Goal: Check status: Check status

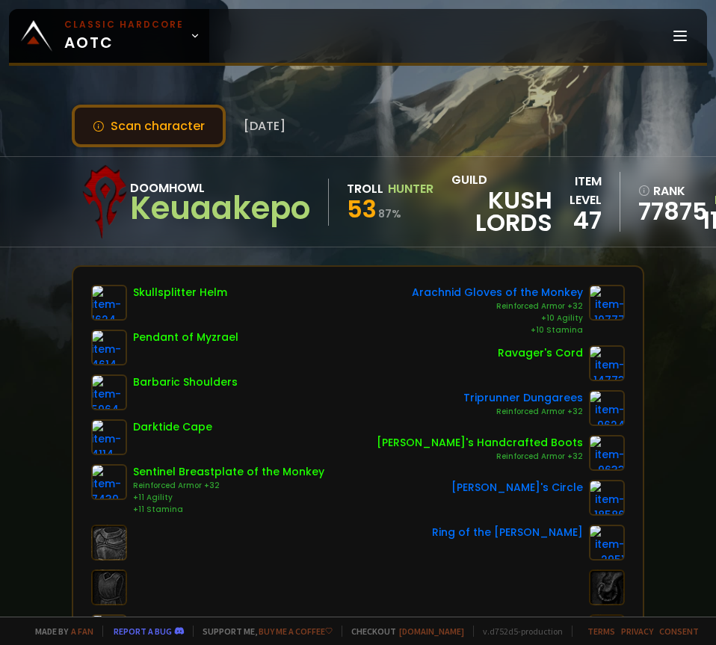
click at [135, 126] on button "Scan character" at bounding box center [149, 126] width 154 height 43
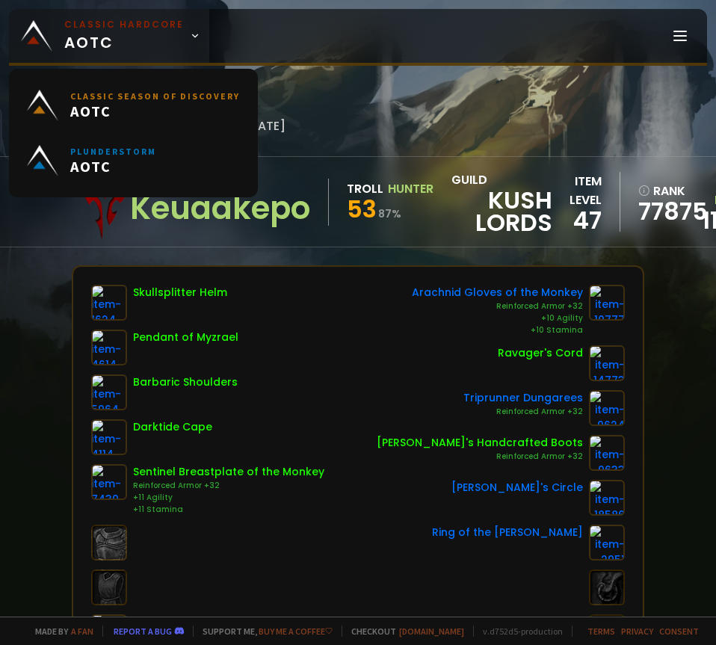
click at [130, 31] on small "Classic Hardcore" at bounding box center [124, 24] width 120 height 13
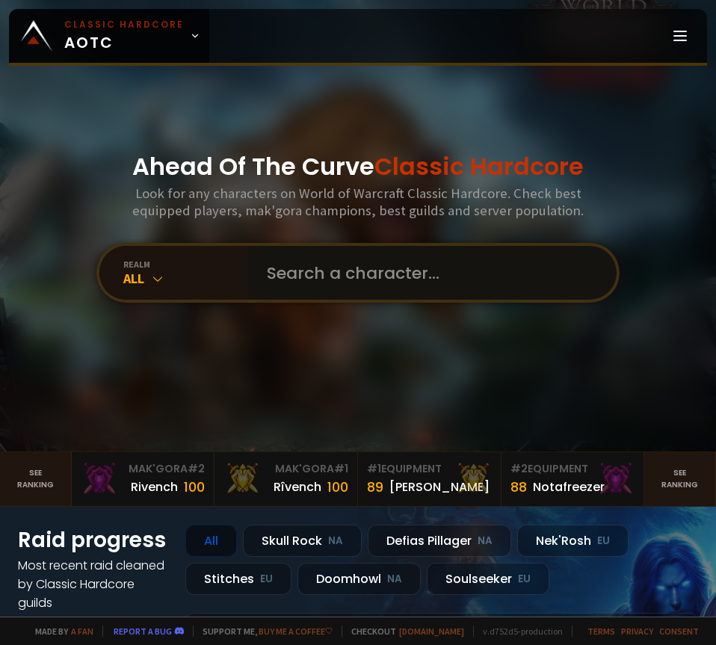
click at [360, 256] on input "text" at bounding box center [428, 273] width 341 height 54
type input "sandwchmaker"
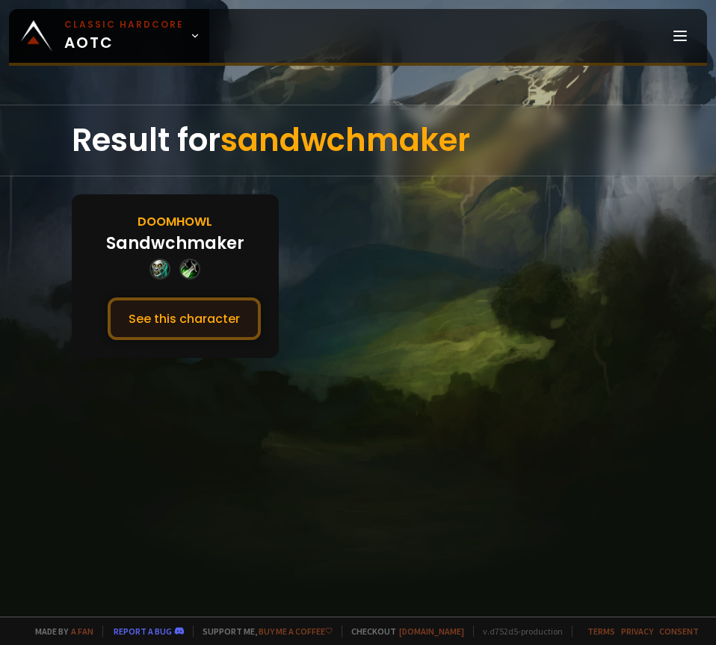
click at [203, 309] on button "See this character" at bounding box center [184, 318] width 153 height 43
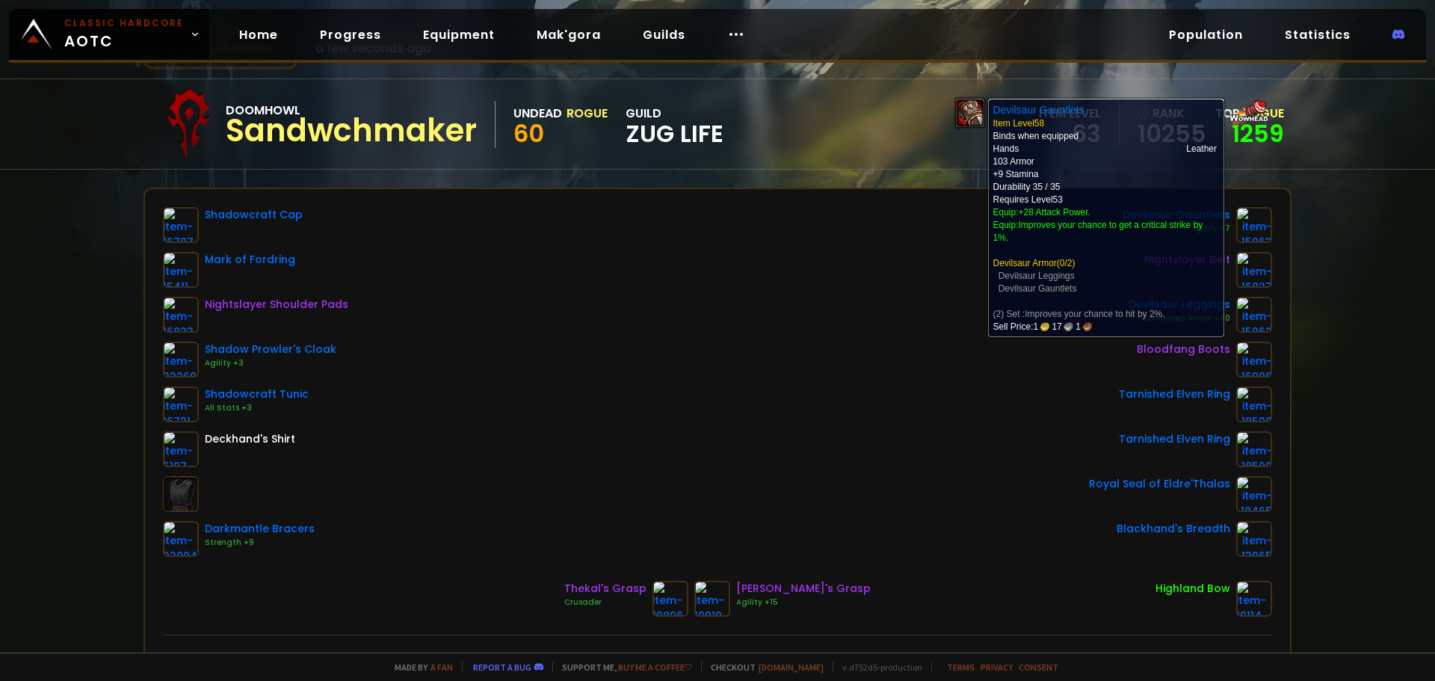
scroll to position [75, 0]
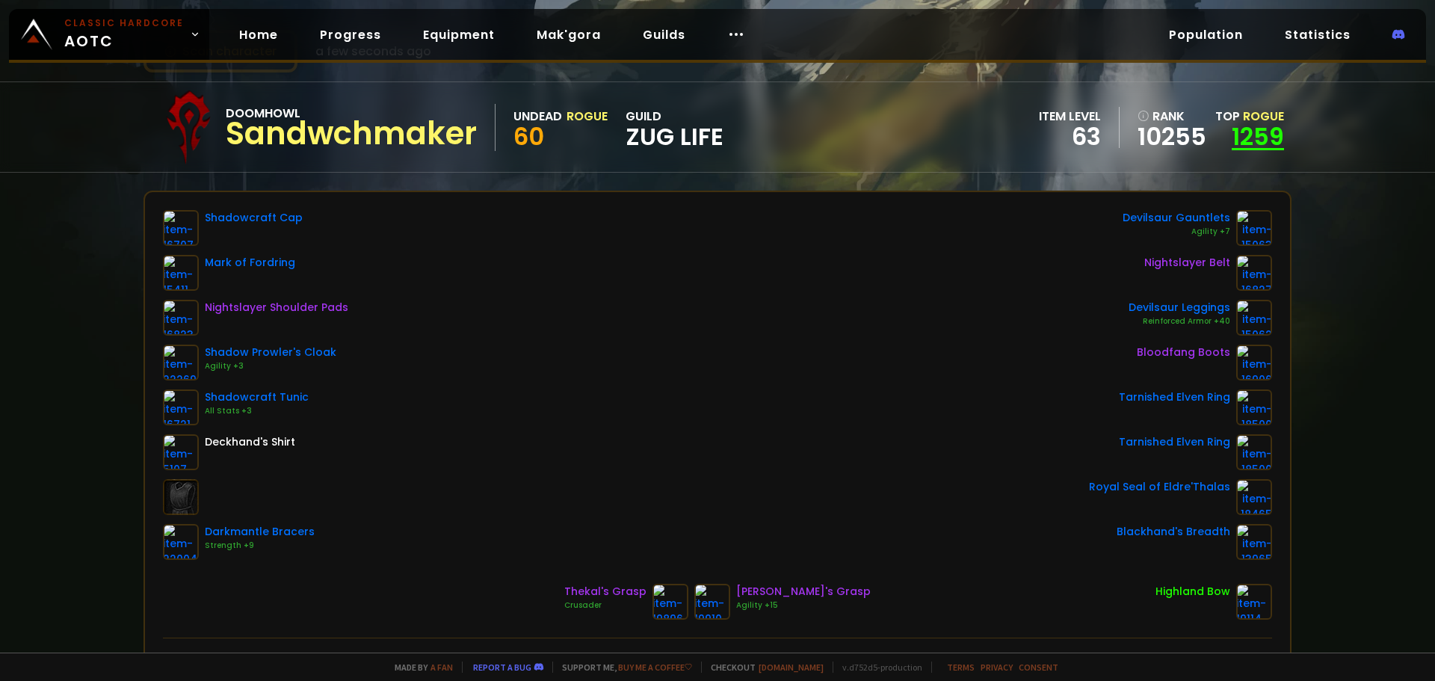
click at [715, 131] on link "1259" at bounding box center [1258, 137] width 52 height 34
